Goal: Find specific page/section: Find specific page/section

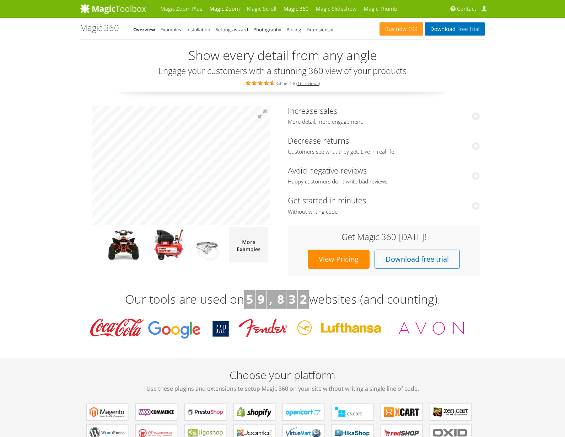
drag, startPoint x: 288, startPoint y: 110, endPoint x: 207, endPoint y: 4, distance: 133.4
